Goal: Information Seeking & Learning: Learn about a topic

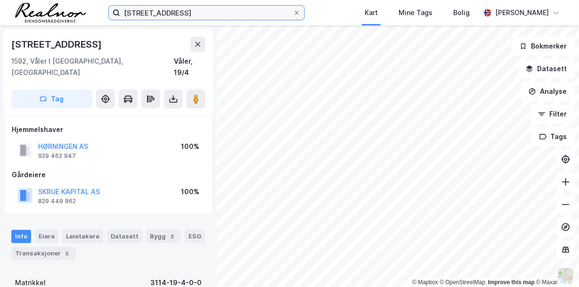
click at [197, 10] on input "[STREET_ADDRESS]" at bounding box center [206, 13] width 173 height 14
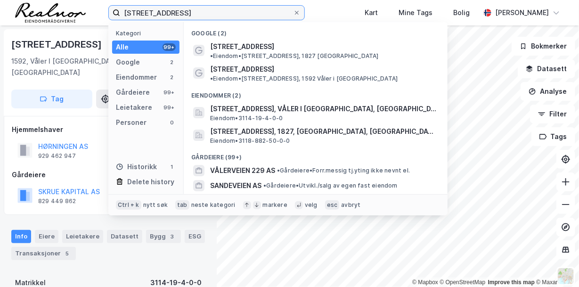
drag, startPoint x: 109, startPoint y: 10, endPoint x: 69, endPoint y: 9, distance: 39.6
click at [71, 9] on div "sånerveien 279 Kategori Alle 99+ Google 2 Eiendommer 2 Gårdeiere 99+ Leietakere…" at bounding box center [289, 12] width 579 height 25
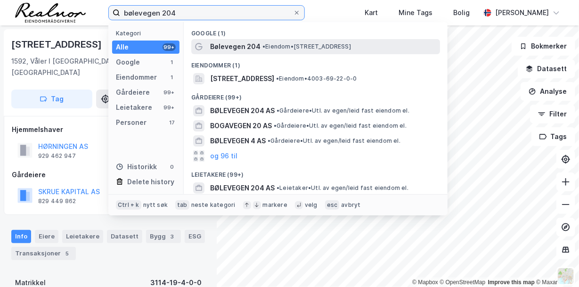
type input "bølevegen 204"
click at [269, 45] on span "• Eiendom • [STREET_ADDRESS]" at bounding box center [306, 47] width 89 height 8
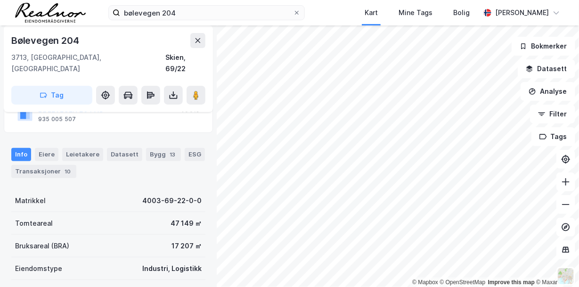
scroll to position [94, 0]
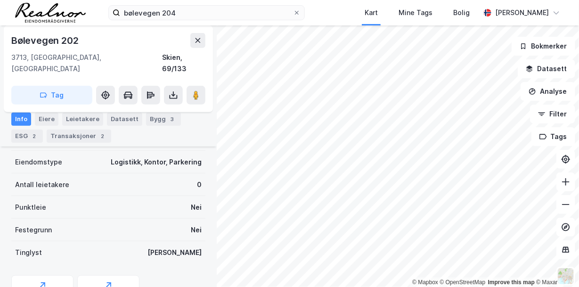
scroll to position [47, 0]
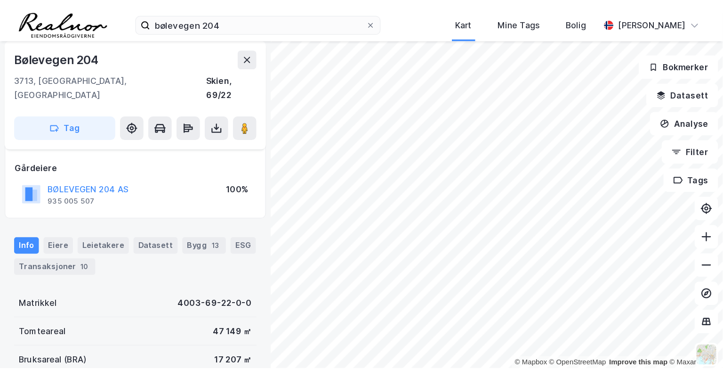
scroll to position [47, 0]
